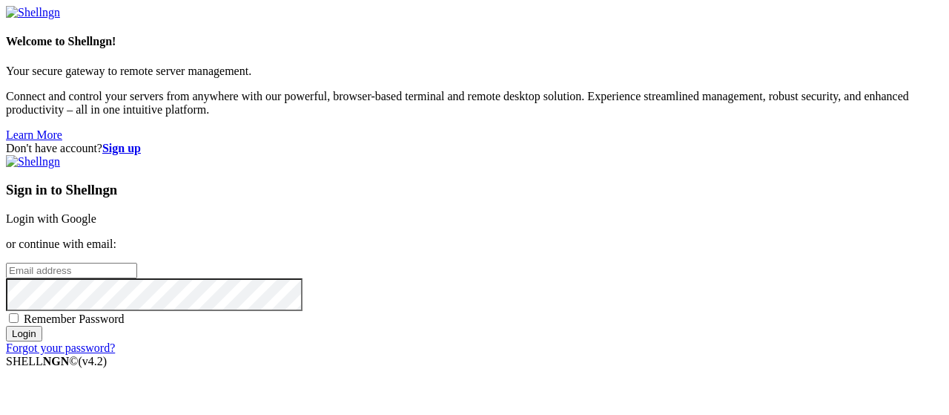
click at [96, 212] on link "Login with Google" at bounding box center [51, 218] width 90 height 13
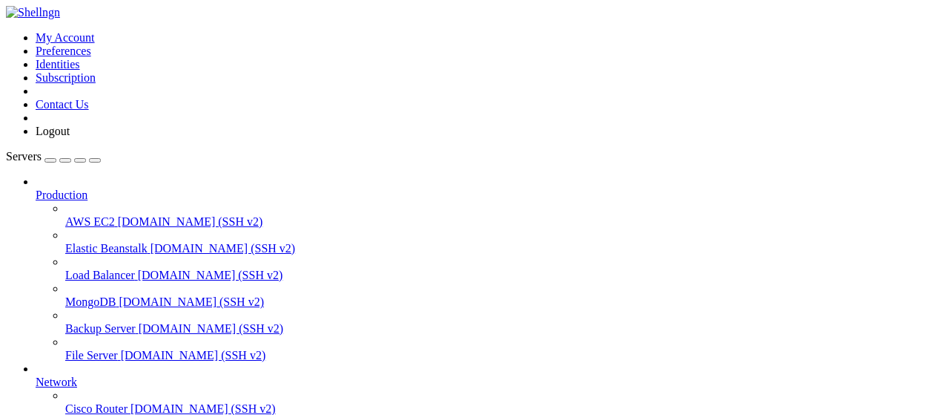
scroll to position [301, 0]
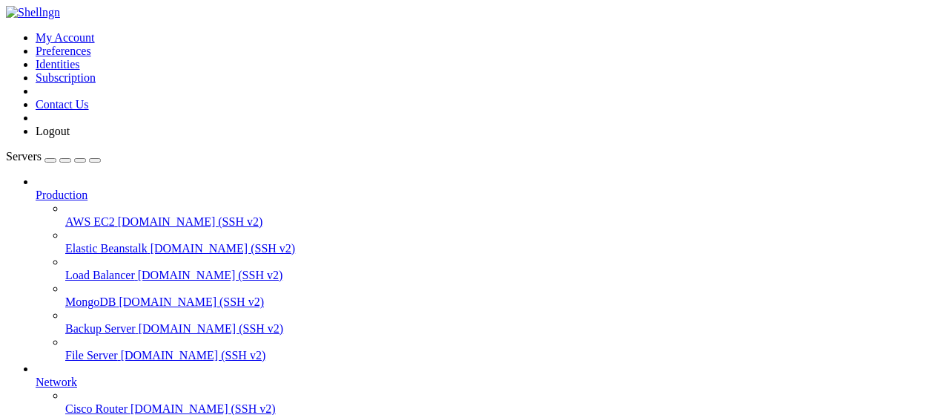
scroll to position [386, 0]
type input "/root/autopostexe"
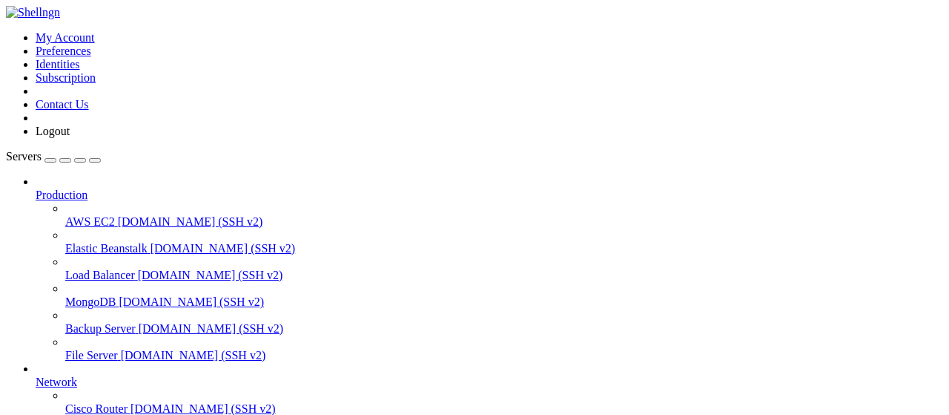
type textarea "f"Бот для обхода ключа: @{(/blockquote>\n""
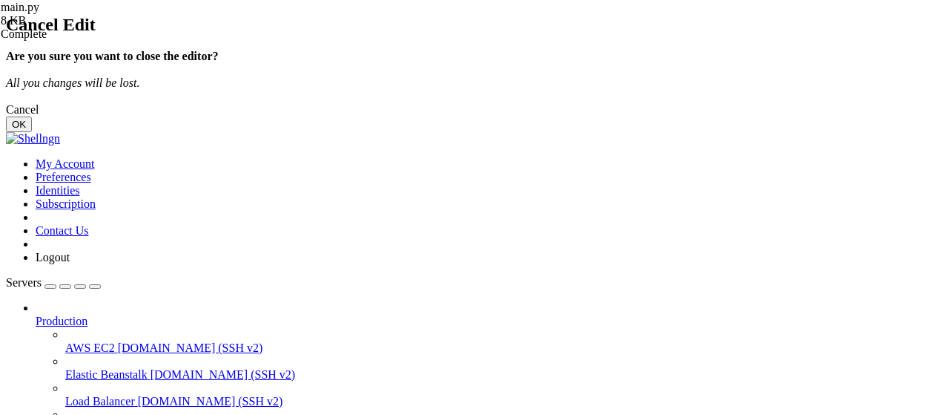
click at [32, 132] on button "OK" at bounding box center [19, 124] width 26 height 16
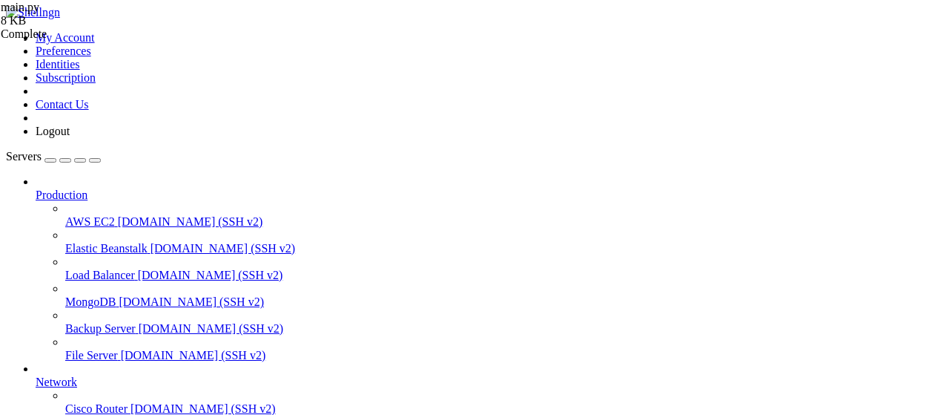
type textarea "f"Бот для обхода ключа: @{(await [DOMAIN_NAME]()).username}/blockquote>\n""
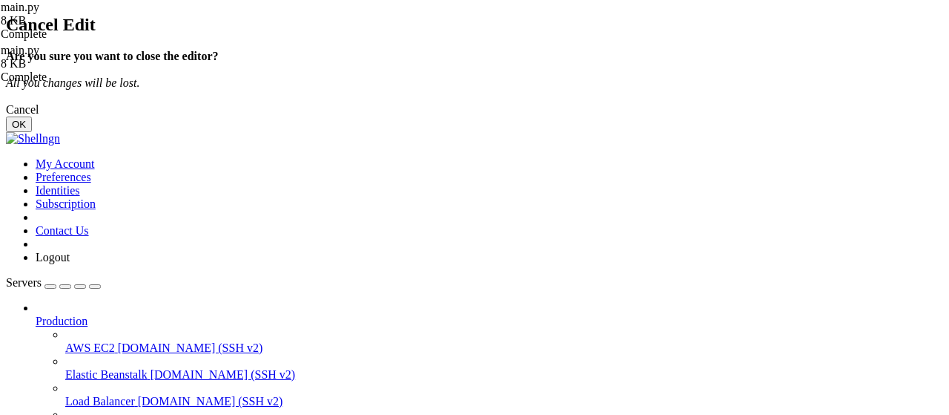
click at [32, 132] on button "OK" at bounding box center [19, 124] width 26 height 16
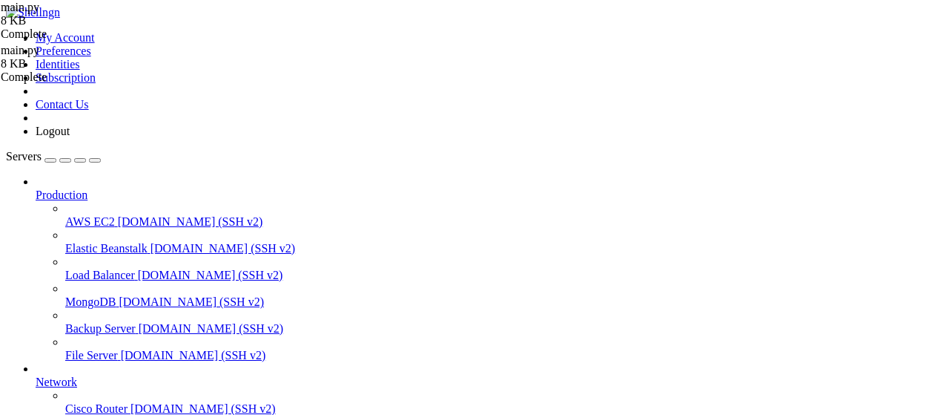
type textarea "f"Бот для обхода ключа: @{(blockquote>\n""
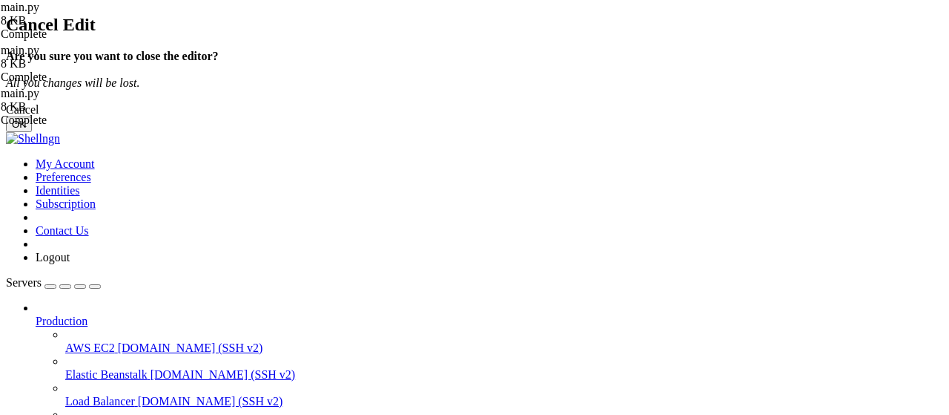
click at [32, 132] on button "OK" at bounding box center [19, 124] width 26 height 16
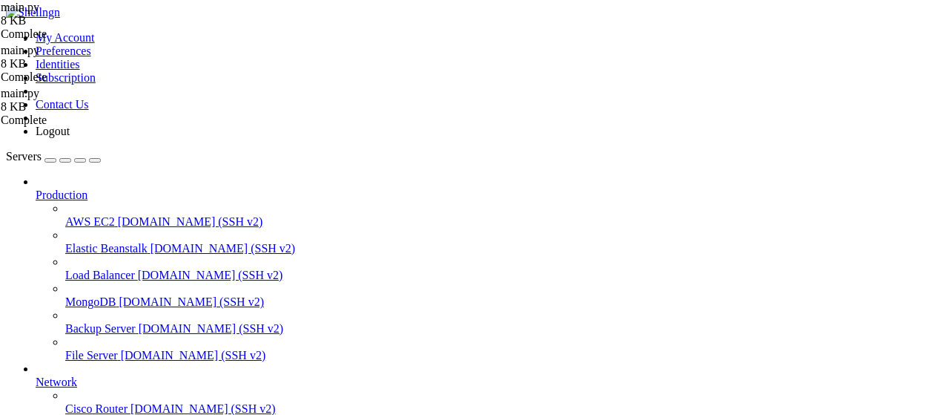
type textarea "[DOMAIN_NAME](main())"
paste textarea "[DOMAIN_NAME](main())"
type textarea "[DOMAIN_NAME](main())"
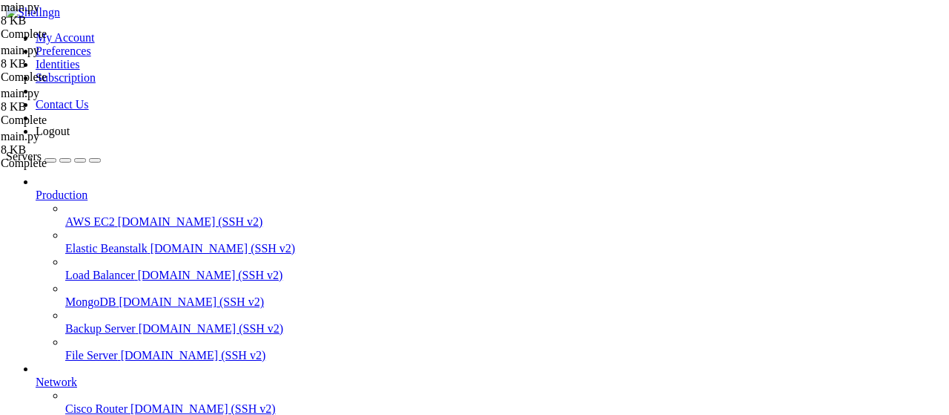
scroll to position [527, 0]
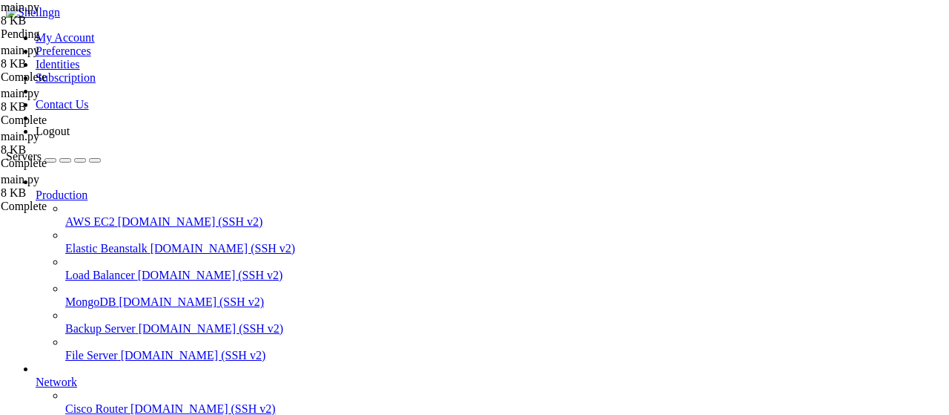
type textarea "import asyncio"
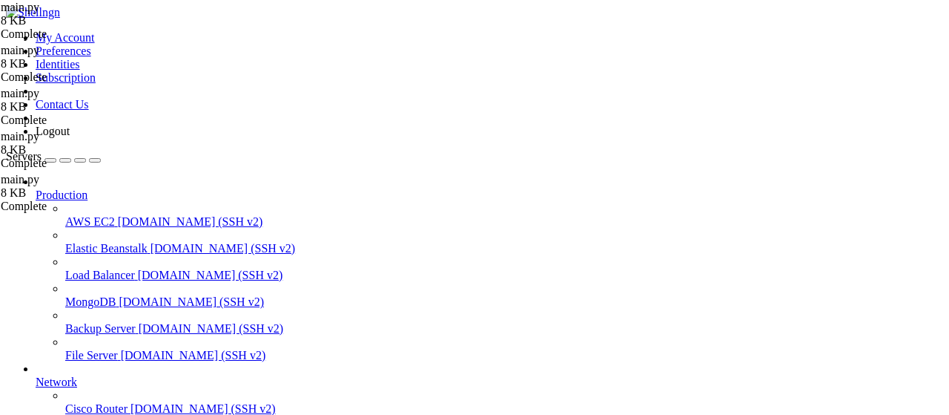
scroll to position [174, 0]
